Goal: Transaction & Acquisition: Register for event/course

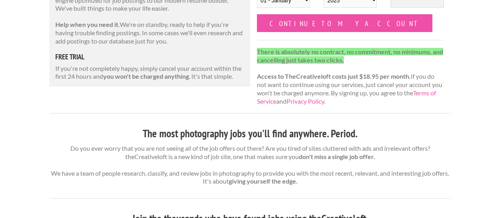
scroll to position [170, 0]
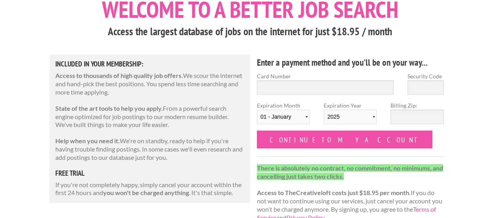
scroll to position [54, 0]
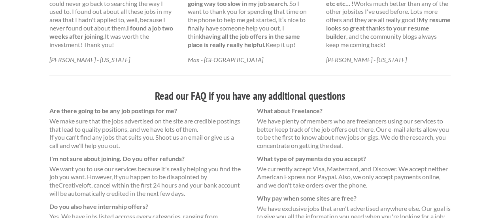
scroll to position [606, 0]
